Goal: Navigation & Orientation: Understand site structure

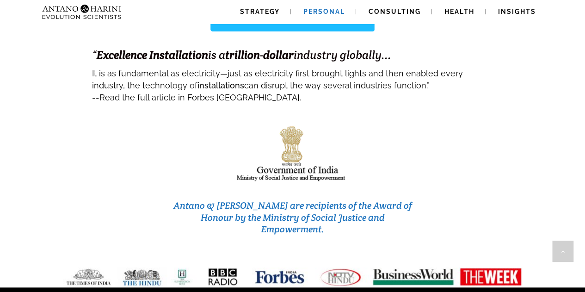
scroll to position [3848, 0]
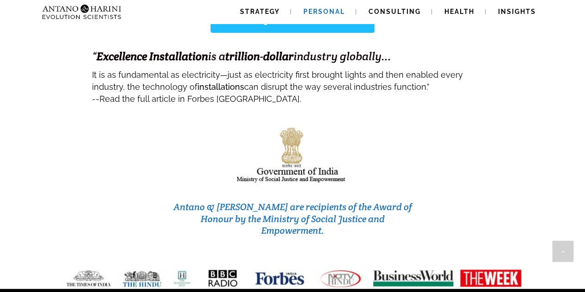
click at [325, 12] on span "Personal" at bounding box center [324, 11] width 42 height 7
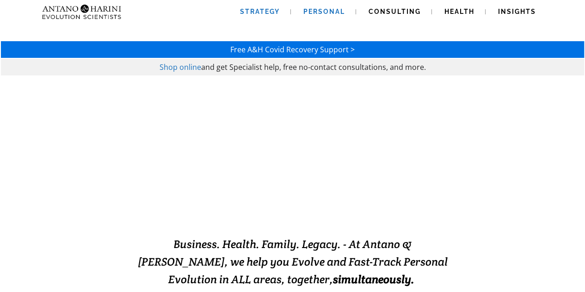
click at [273, 13] on span "Strategy" at bounding box center [260, 11] width 40 height 7
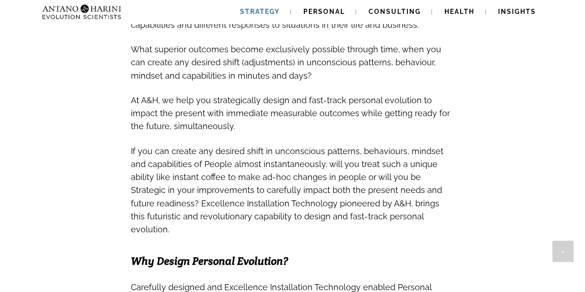
scroll to position [383, 0]
